Goal: Task Accomplishment & Management: Use online tool/utility

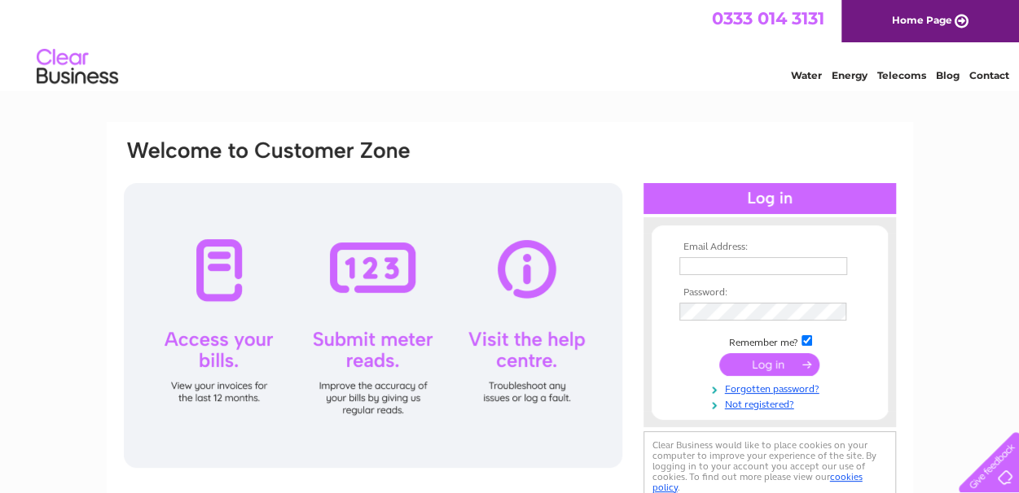
drag, startPoint x: 0, startPoint y: 0, endPoint x: 713, endPoint y: 268, distance: 761.3
click at [713, 268] on input "text" at bounding box center [763, 266] width 168 height 18
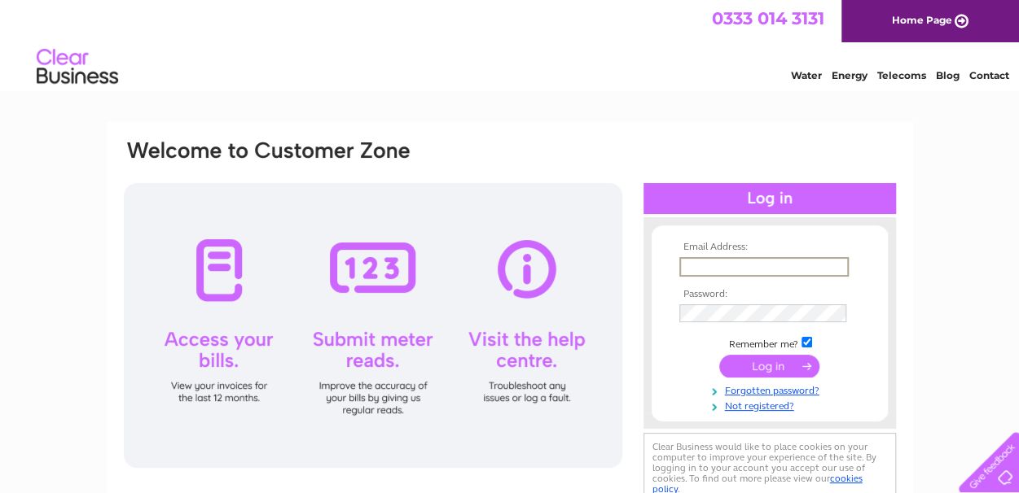
type input "[EMAIL_ADDRESS][DOMAIN_NAME]"
click at [768, 367] on input "submit" at bounding box center [769, 364] width 100 height 23
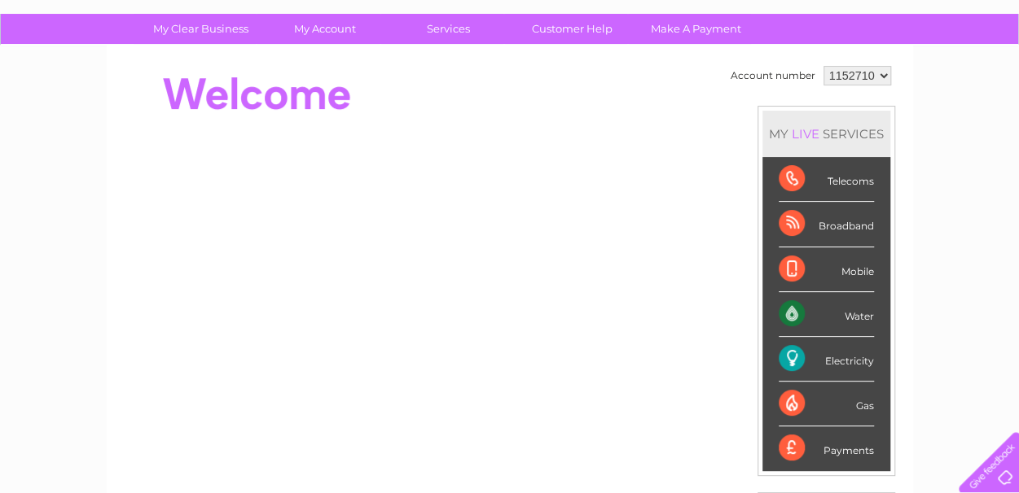
scroll to position [120, 0]
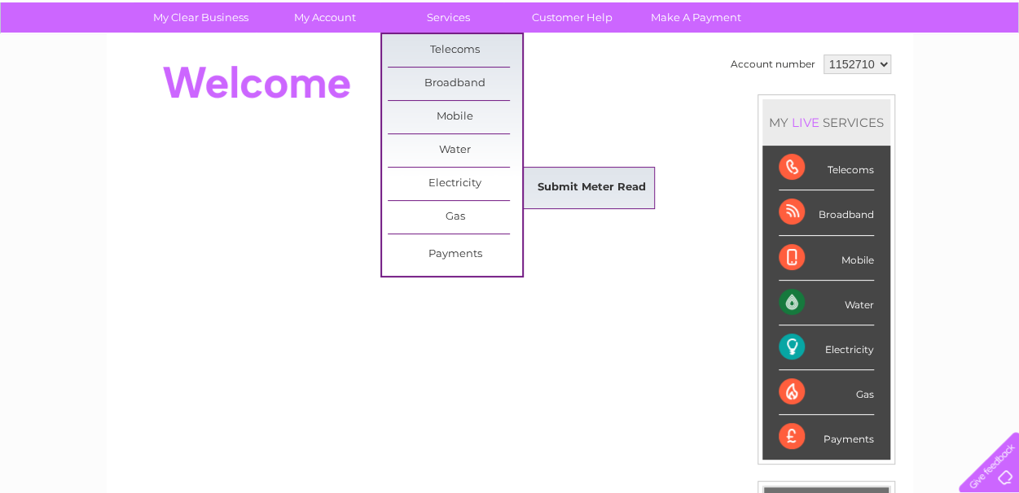
click at [591, 182] on link "Submit Meter Read" at bounding box center [591, 188] width 134 height 33
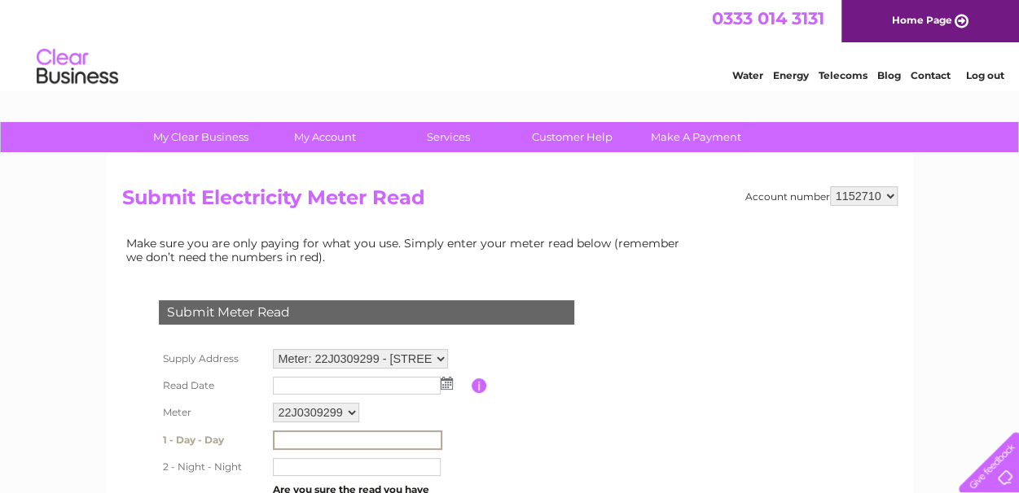
click at [362, 440] on input "text" at bounding box center [357, 441] width 169 height 20
type input "00001"
click at [342, 467] on input "text" at bounding box center [357, 467] width 169 height 20
type input "00000"
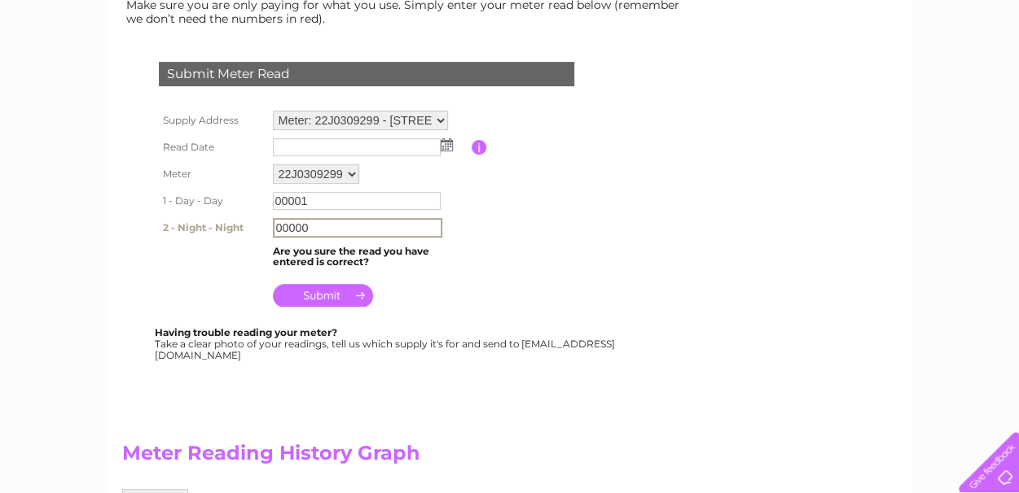
scroll to position [249, 0]
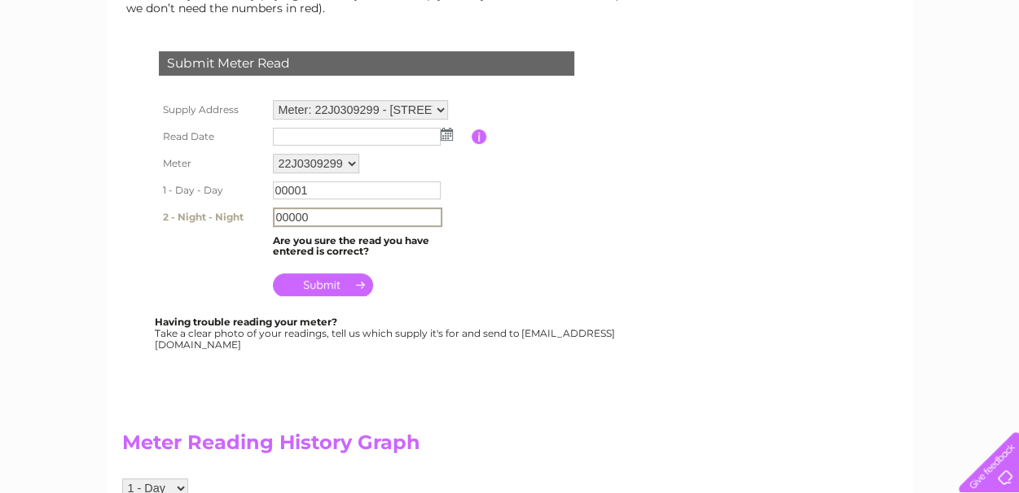
click at [318, 291] on input "submit" at bounding box center [323, 285] width 100 height 23
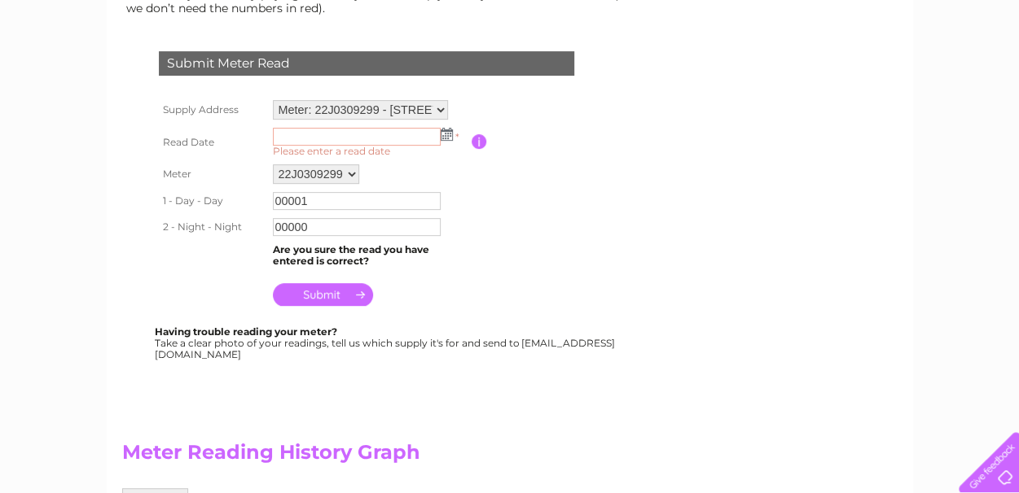
click at [326, 143] on input "text" at bounding box center [357, 137] width 168 height 18
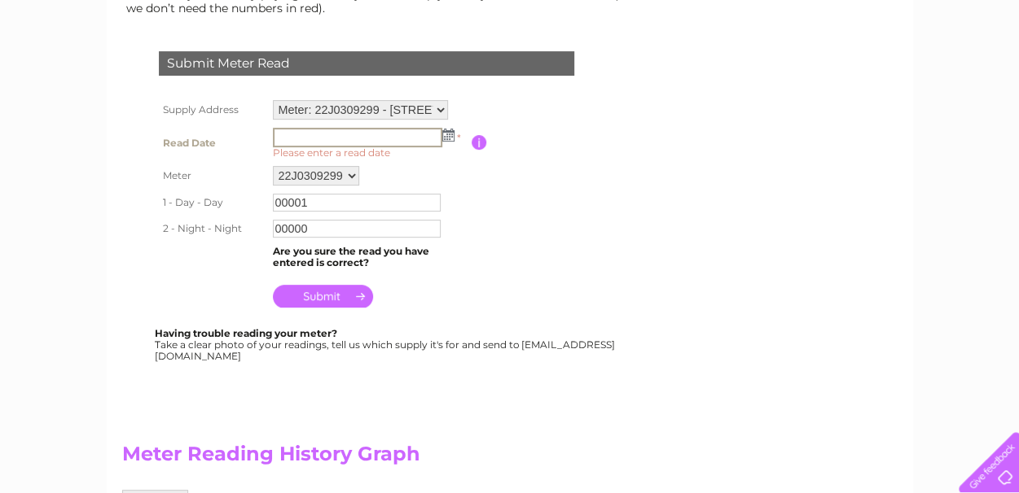
click at [326, 143] on input "text" at bounding box center [357, 138] width 169 height 20
click at [450, 138] on img at bounding box center [448, 135] width 12 height 13
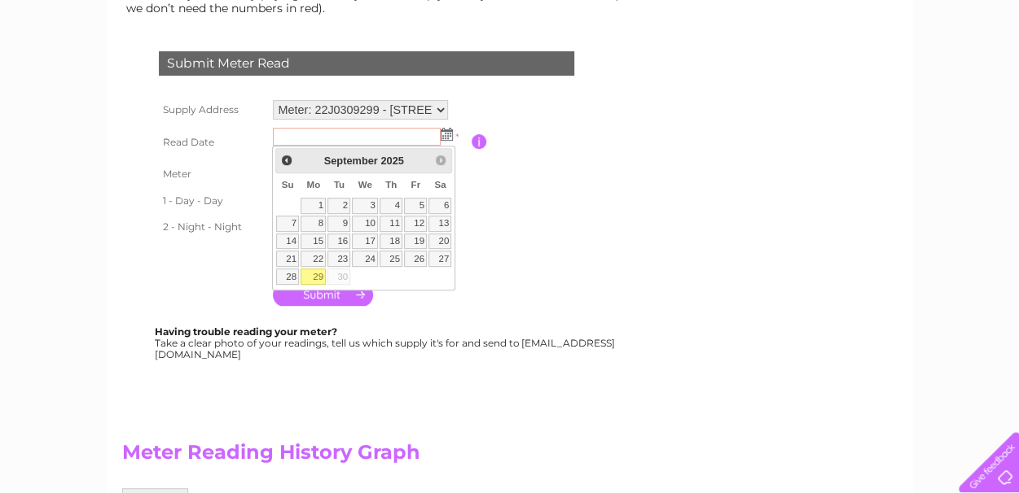
click at [321, 272] on link "29" at bounding box center [312, 277] width 25 height 16
type input "2025/09/29"
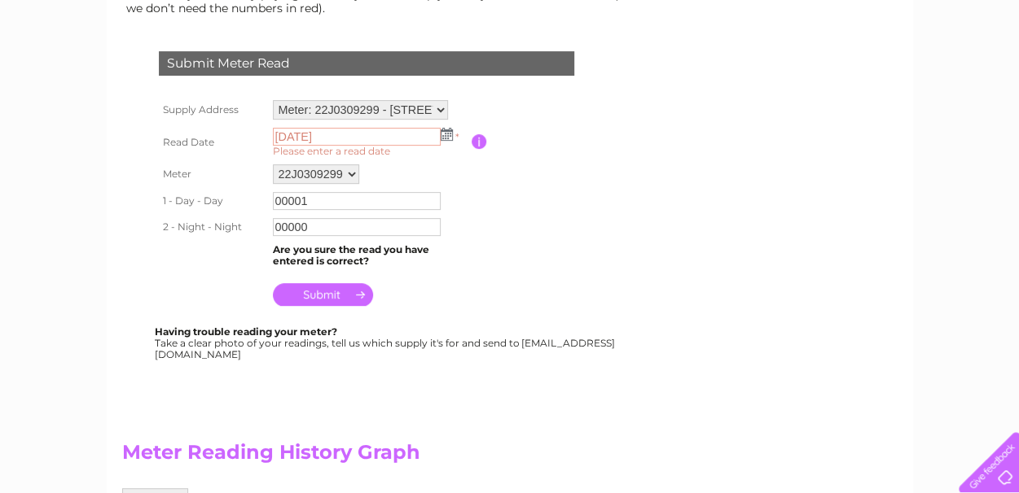
click at [334, 294] on input "submit" at bounding box center [323, 294] width 100 height 23
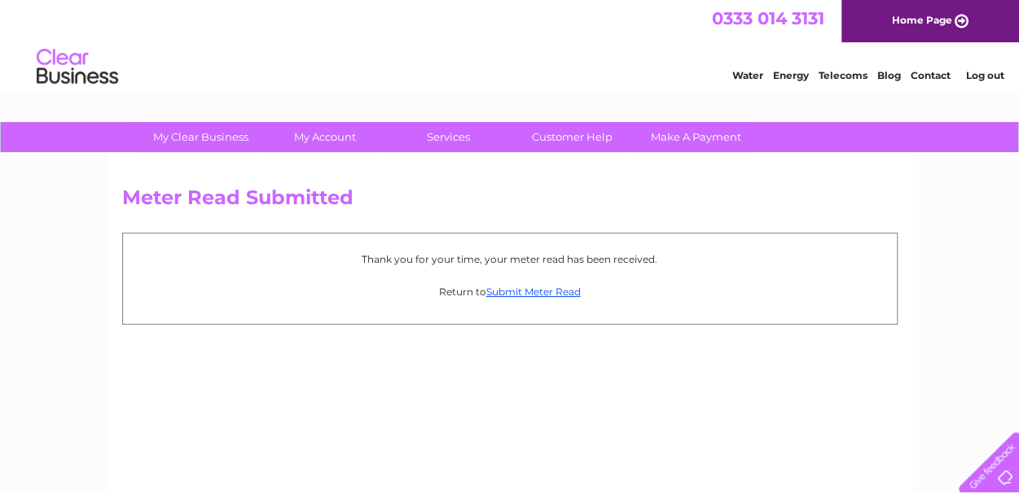
click at [994, 74] on link "Log out" at bounding box center [984, 75] width 38 height 12
